Goal: Navigation & Orientation: Find specific page/section

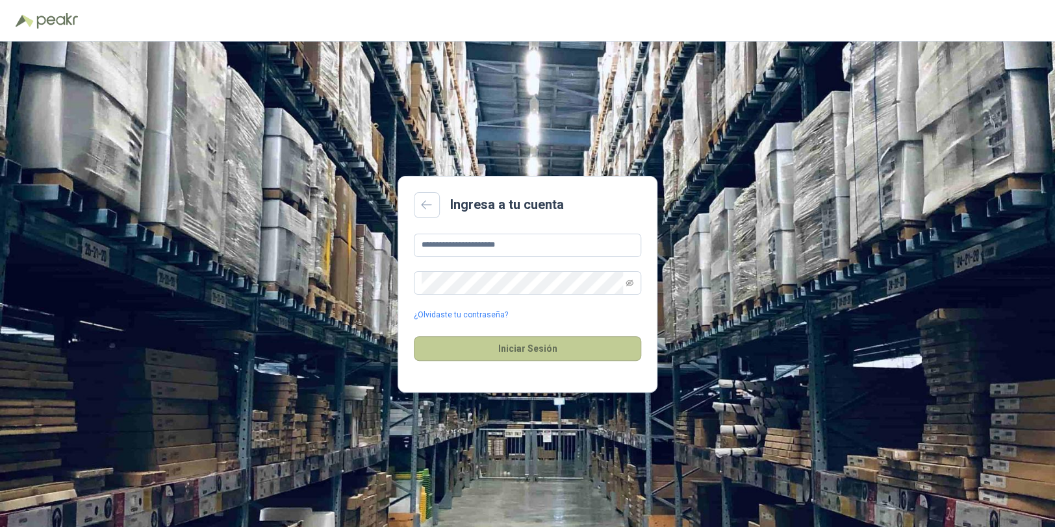
click at [540, 351] on button "Iniciar Sesión" at bounding box center [527, 348] width 227 height 25
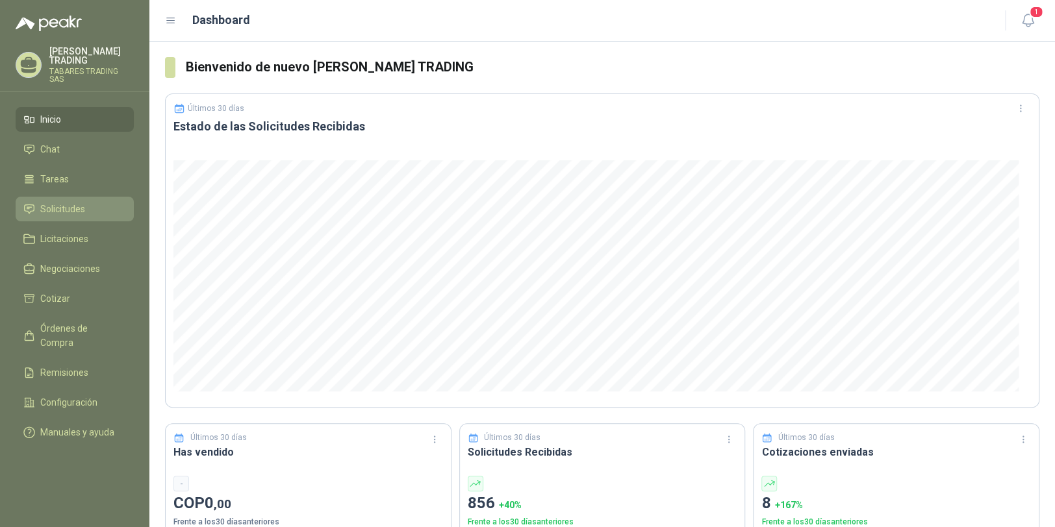
click at [62, 202] on span "Solicitudes" at bounding box center [62, 209] width 45 height 14
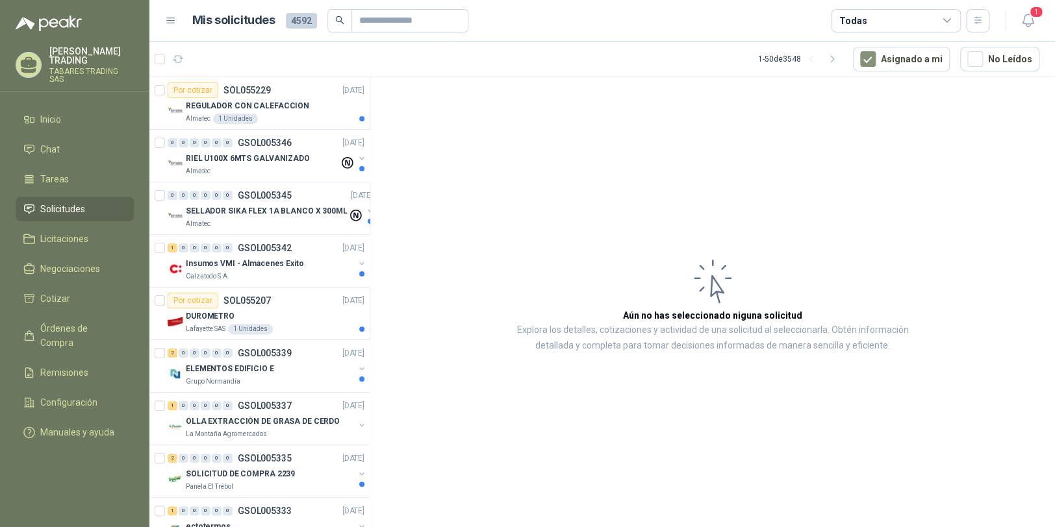
click at [172, 20] on icon at bounding box center [171, 21] width 12 height 12
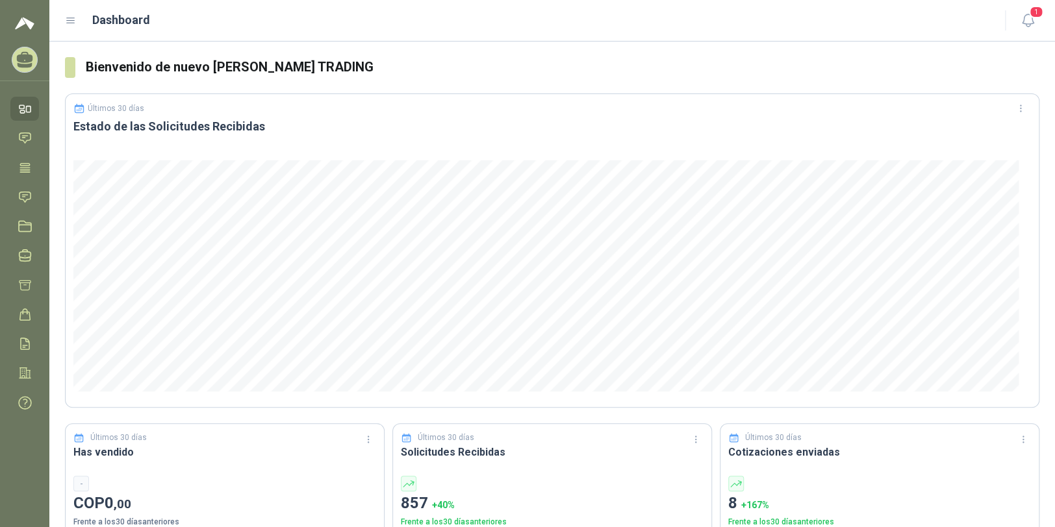
click at [27, 25] on img at bounding box center [24, 24] width 19 height 16
click at [29, 58] on icon at bounding box center [25, 57] width 16 height 11
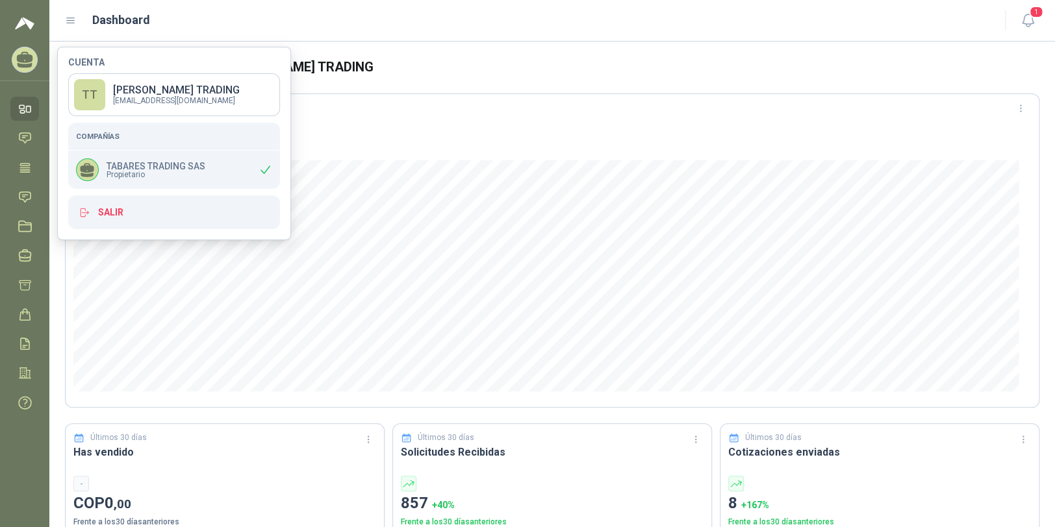
click at [399, 158] on div at bounding box center [552, 276] width 973 height 247
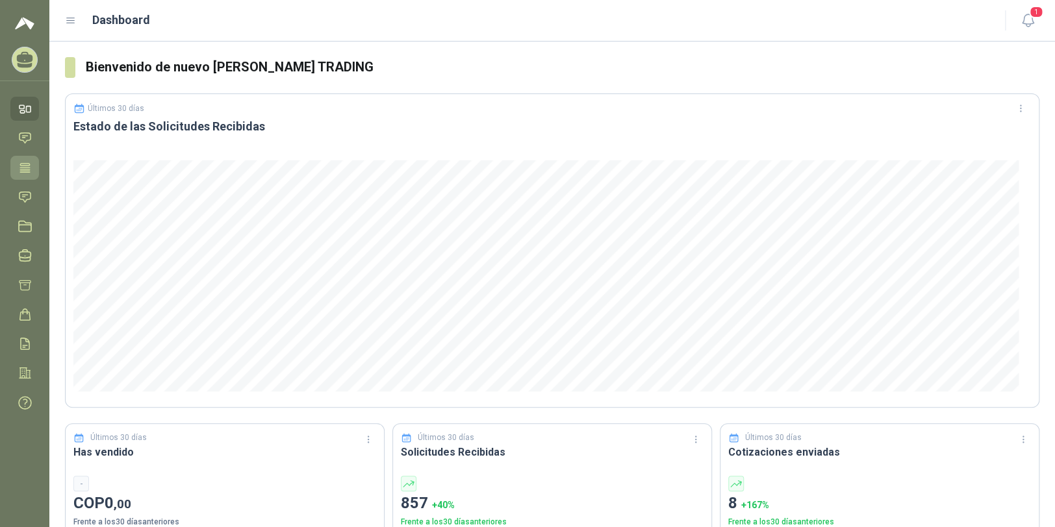
click at [25, 169] on icon at bounding box center [25, 167] width 10 height 8
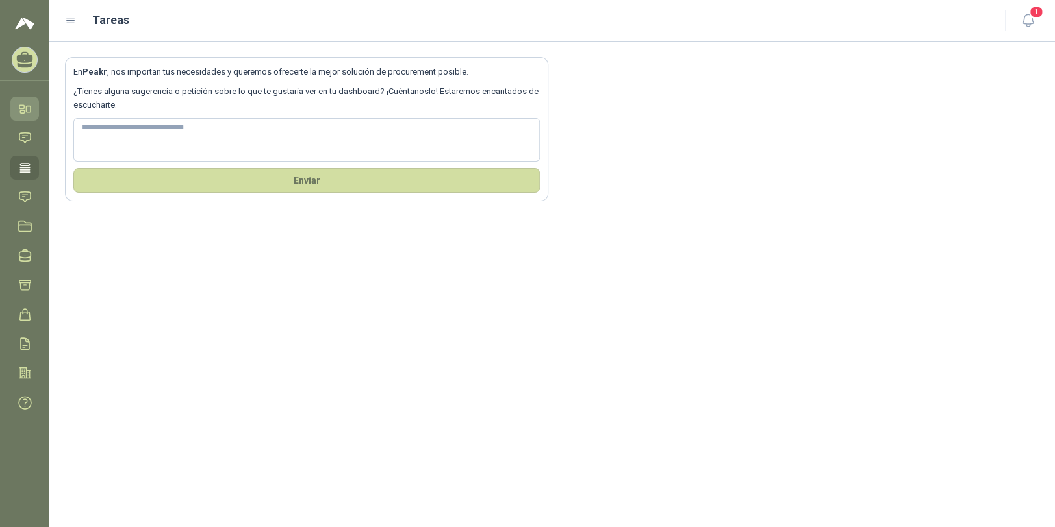
click at [24, 106] on icon at bounding box center [21, 106] width 5 height 3
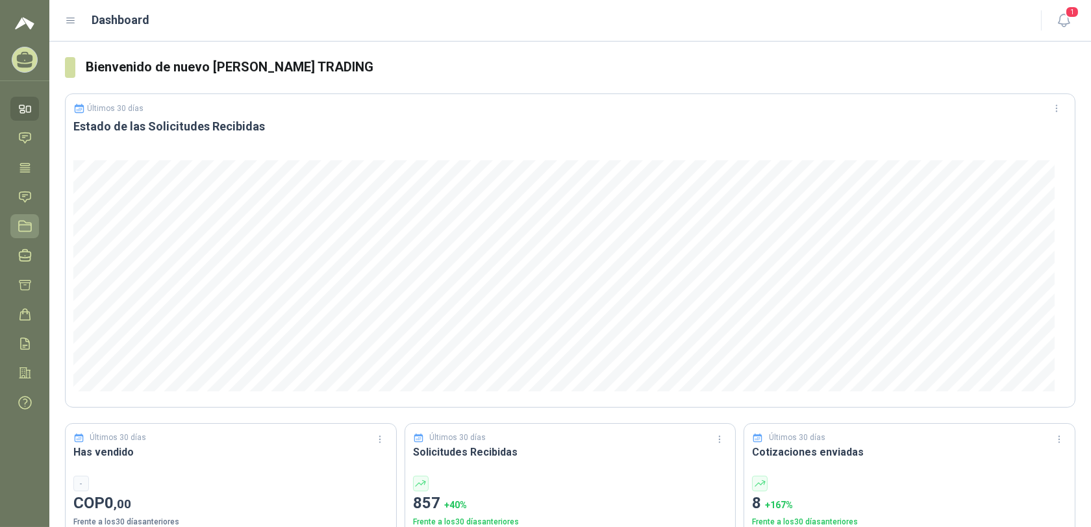
click at [27, 219] on icon at bounding box center [25, 226] width 14 height 14
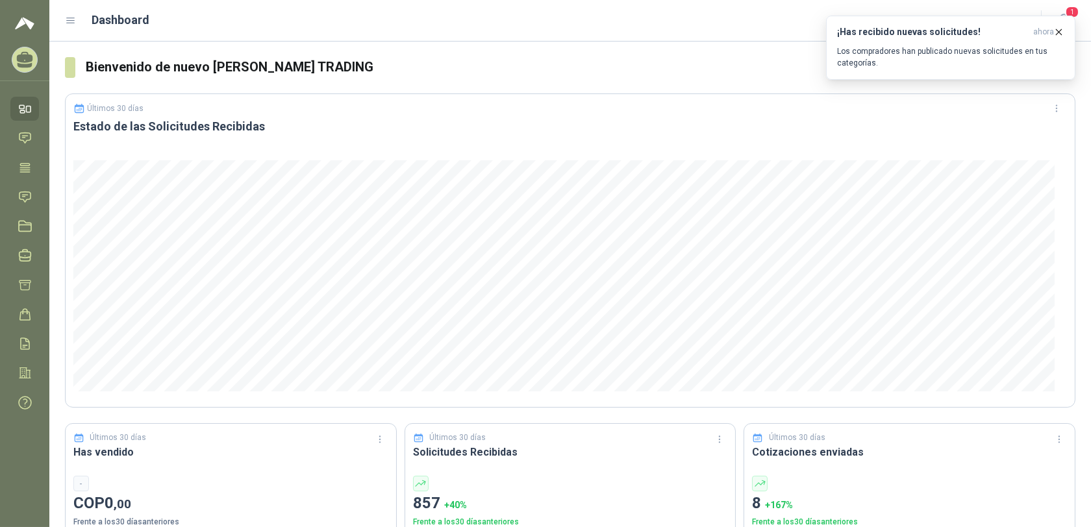
click at [73, 19] on icon at bounding box center [71, 21] width 12 height 12
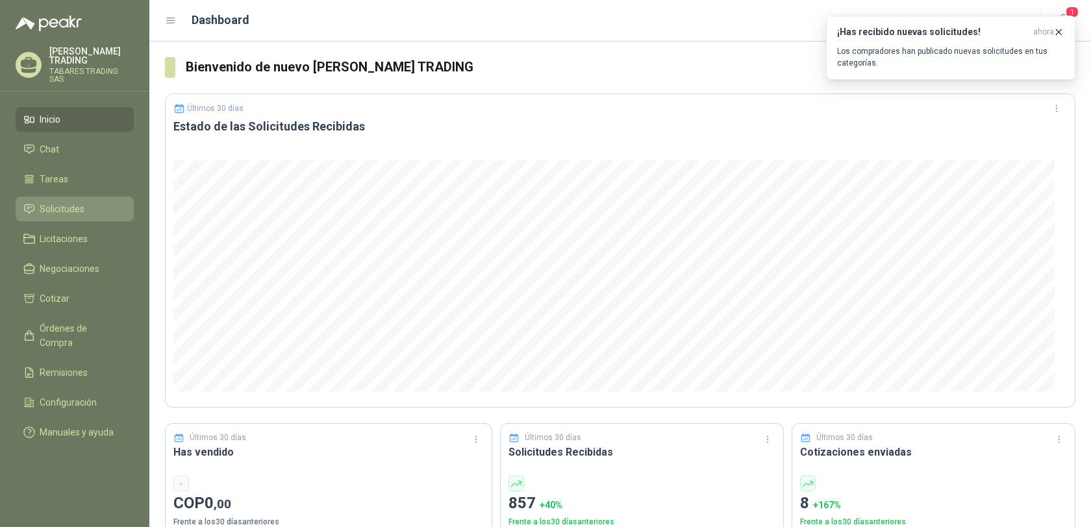
click at [74, 202] on span "Solicitudes" at bounding box center [62, 209] width 45 height 14
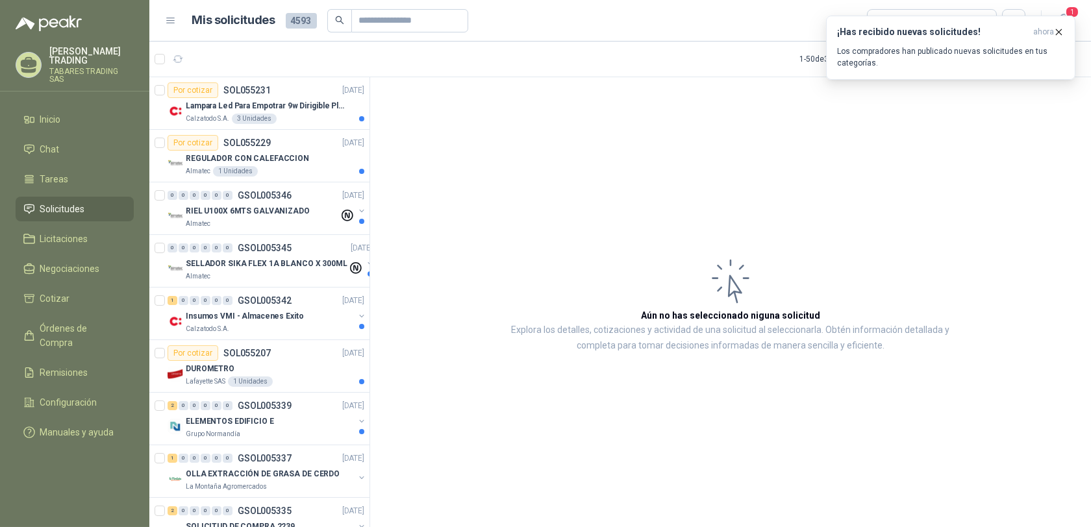
click at [81, 60] on p "[PERSON_NAME] TRADING" at bounding box center [91, 56] width 84 height 18
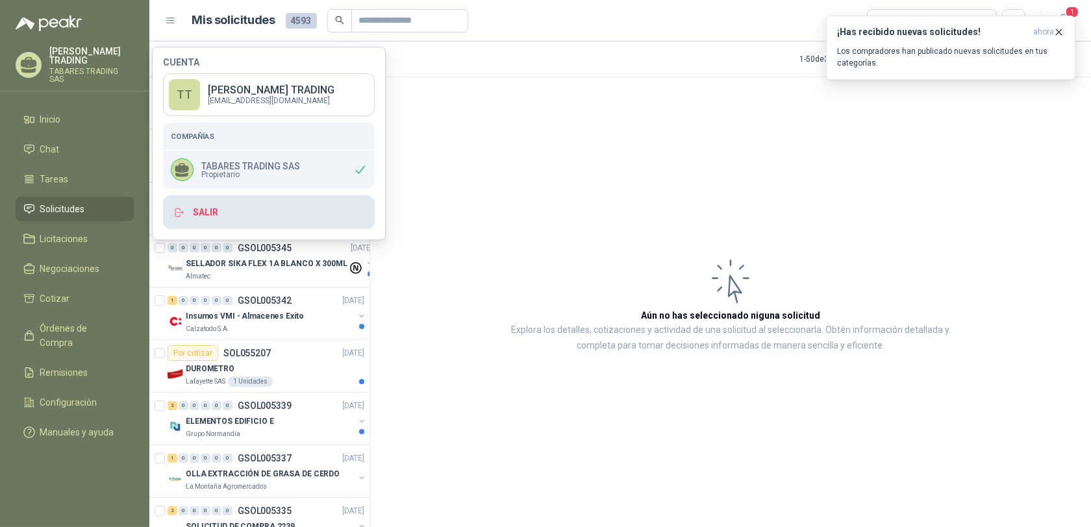
click at [201, 207] on button "Salir" at bounding box center [269, 212] width 212 height 34
